Goal: Information Seeking & Learning: Find specific page/section

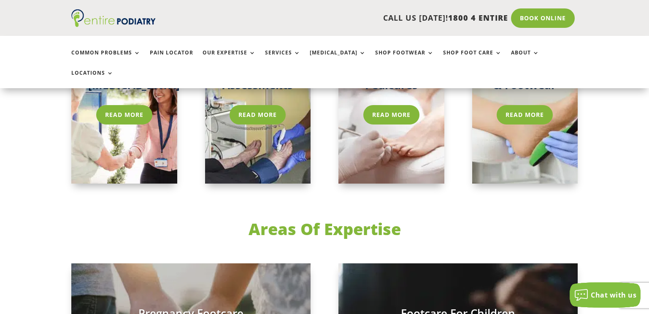
scroll to position [1316, 0]
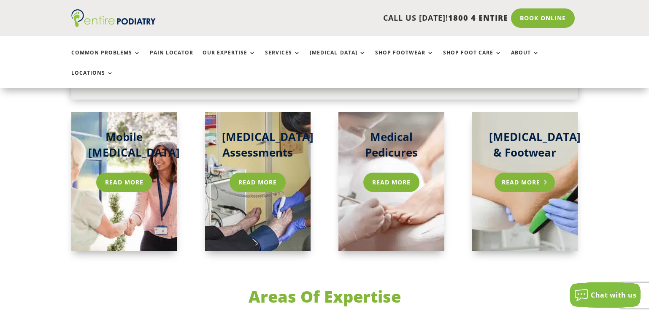
click at [527, 173] on link "Read More" at bounding box center [524, 182] width 60 height 19
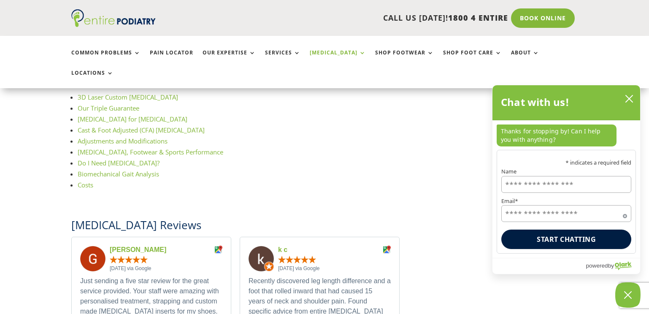
scroll to position [945, 0]
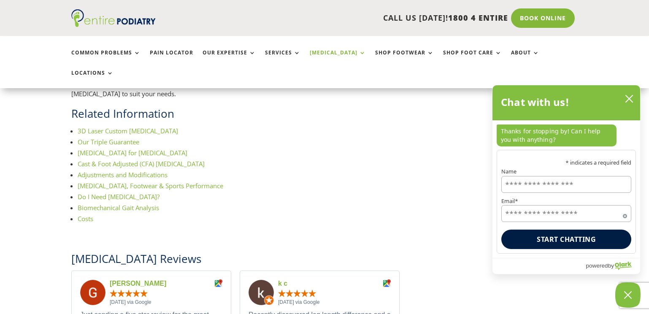
click at [84, 214] on link "Costs" at bounding box center [86, 218] width 16 height 8
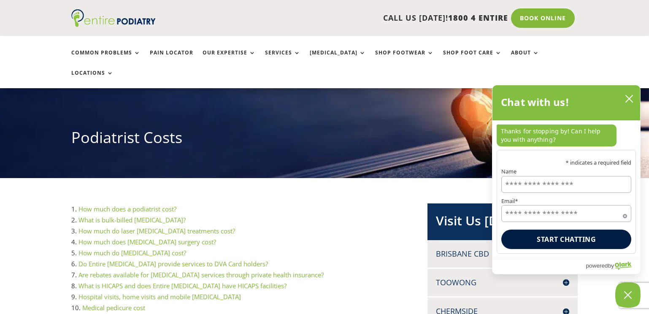
click at [161, 248] on link "How much do orthotics cost?" at bounding box center [132, 252] width 108 height 8
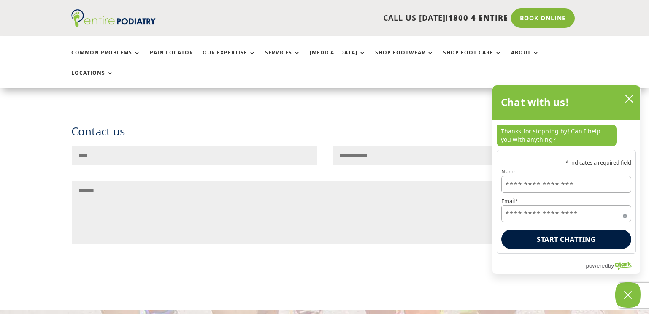
scroll to position [4032, 0]
